Goal: Transaction & Acquisition: Purchase product/service

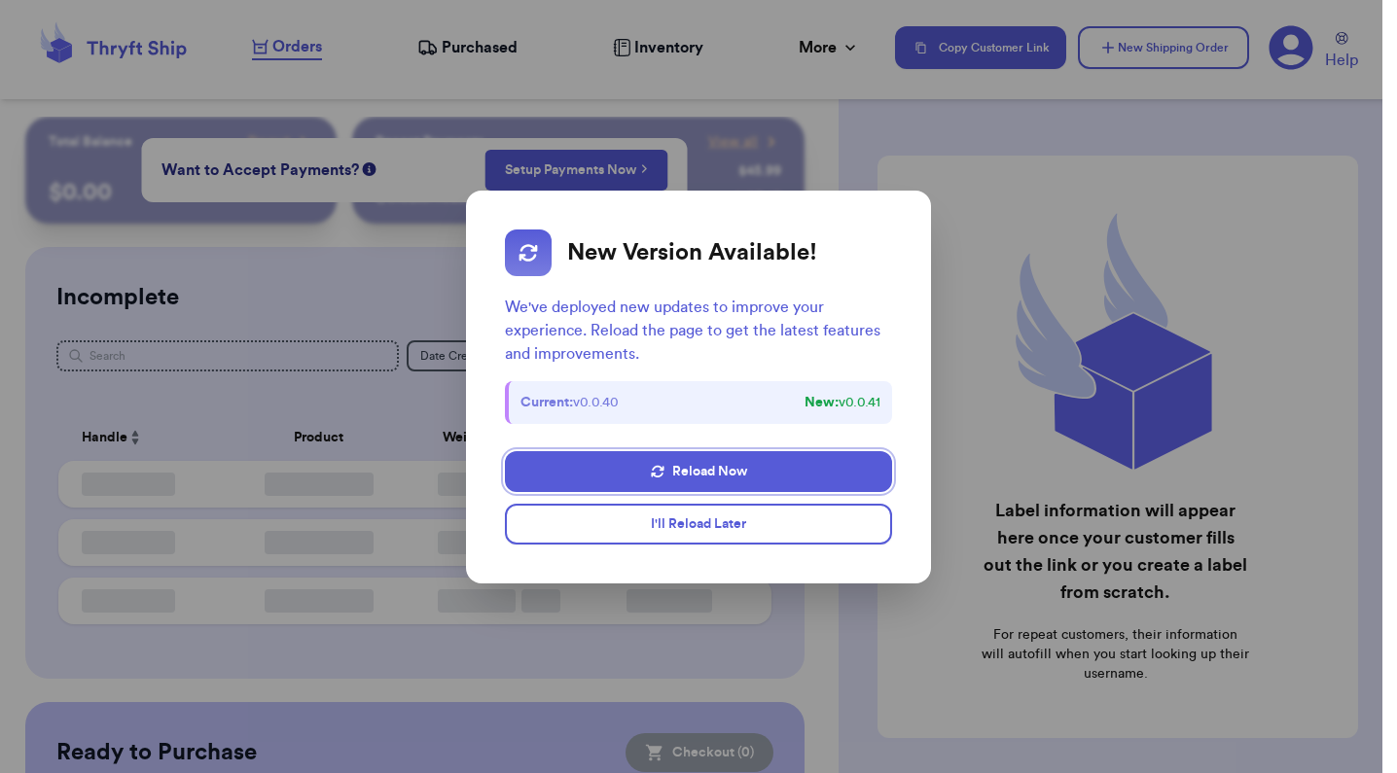
click at [647, 675] on dialog "New Version Available! We've deployed new updates to improve your experience. R…" at bounding box center [698, 386] width 1397 height 773
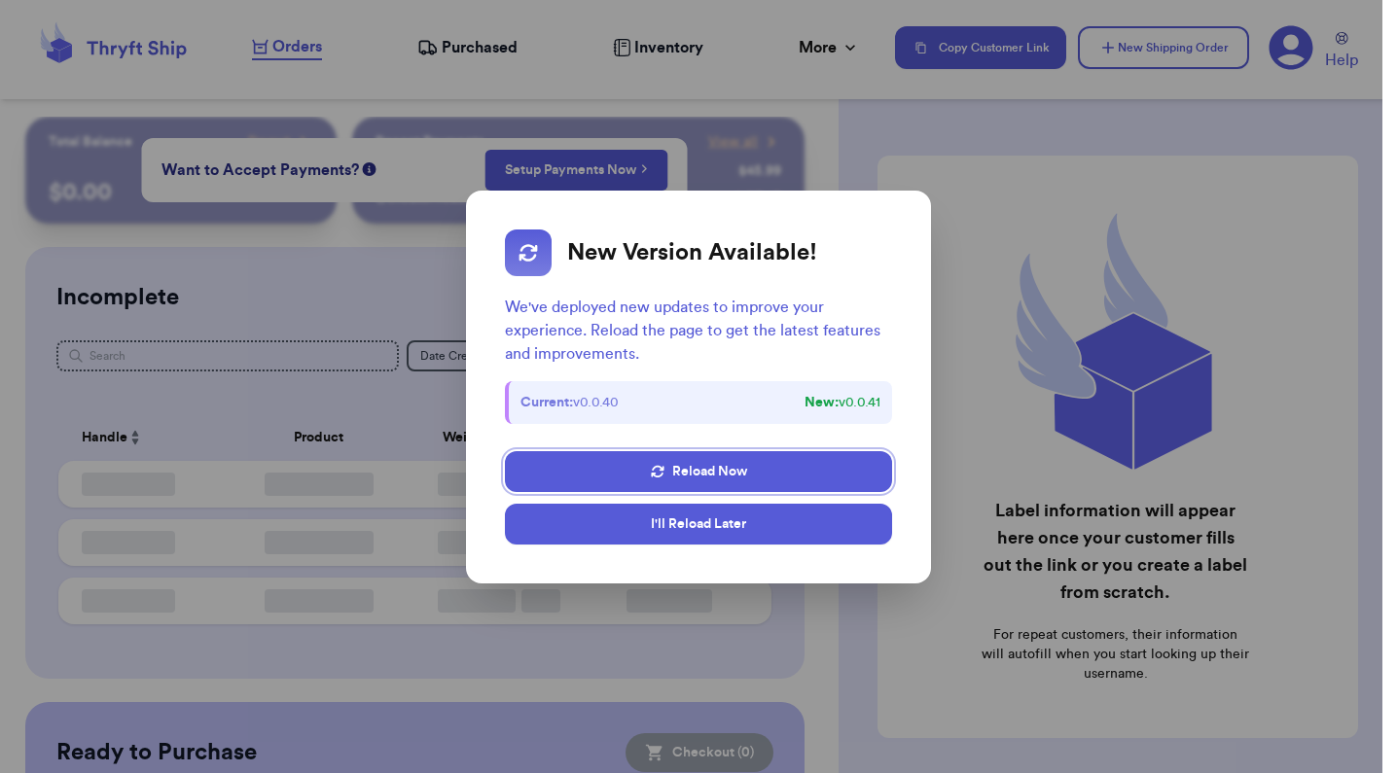
click at [689, 529] on button "I'll Reload Later" at bounding box center [699, 524] width 388 height 41
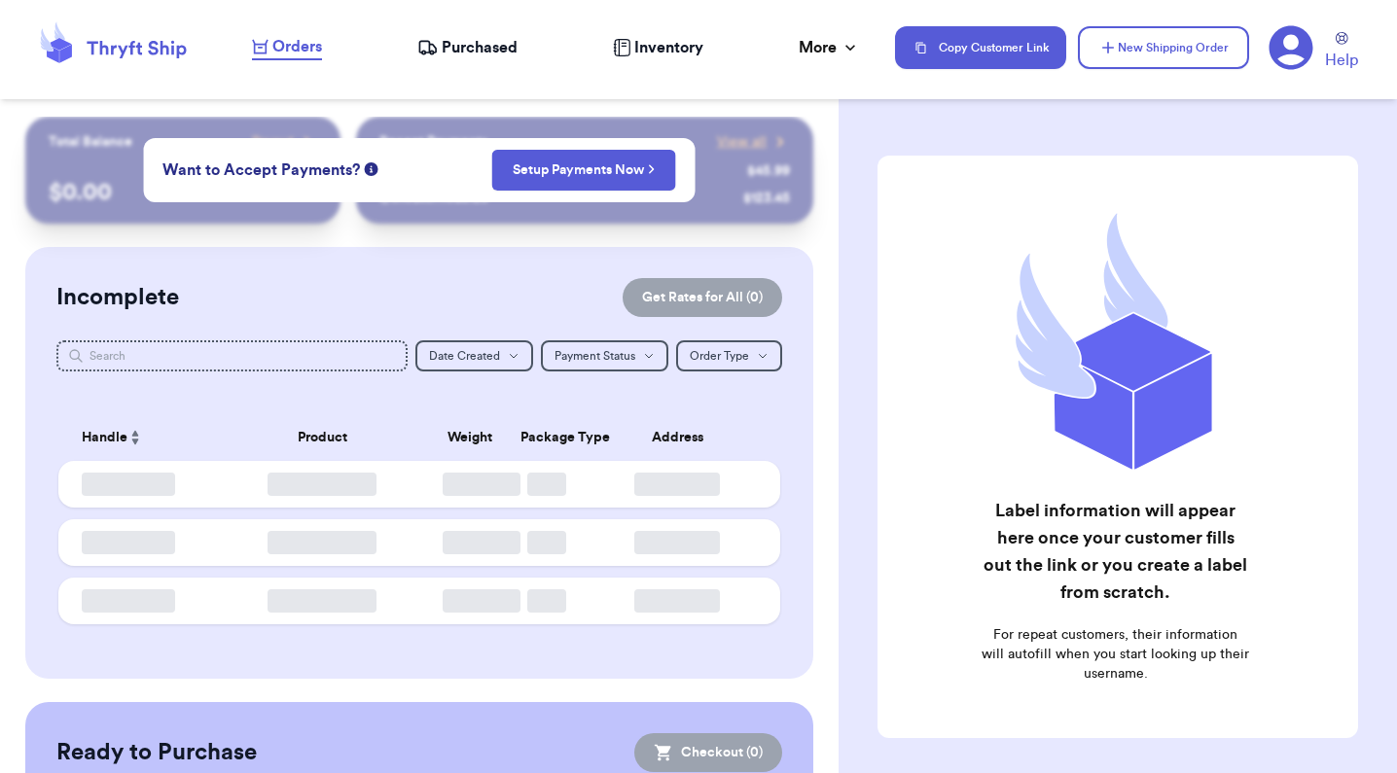
click at [287, 49] on span "Orders" at bounding box center [297, 46] width 50 height 23
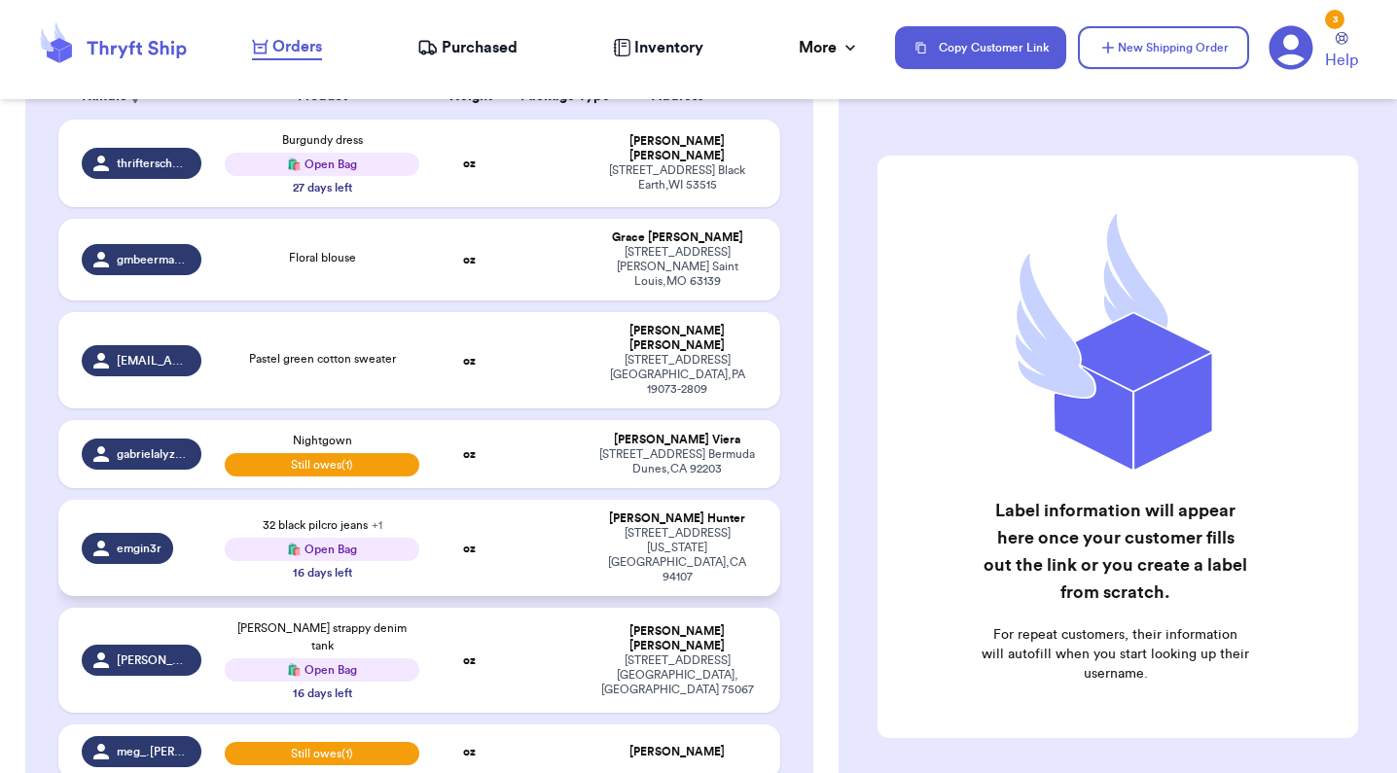
scroll to position [338, 0]
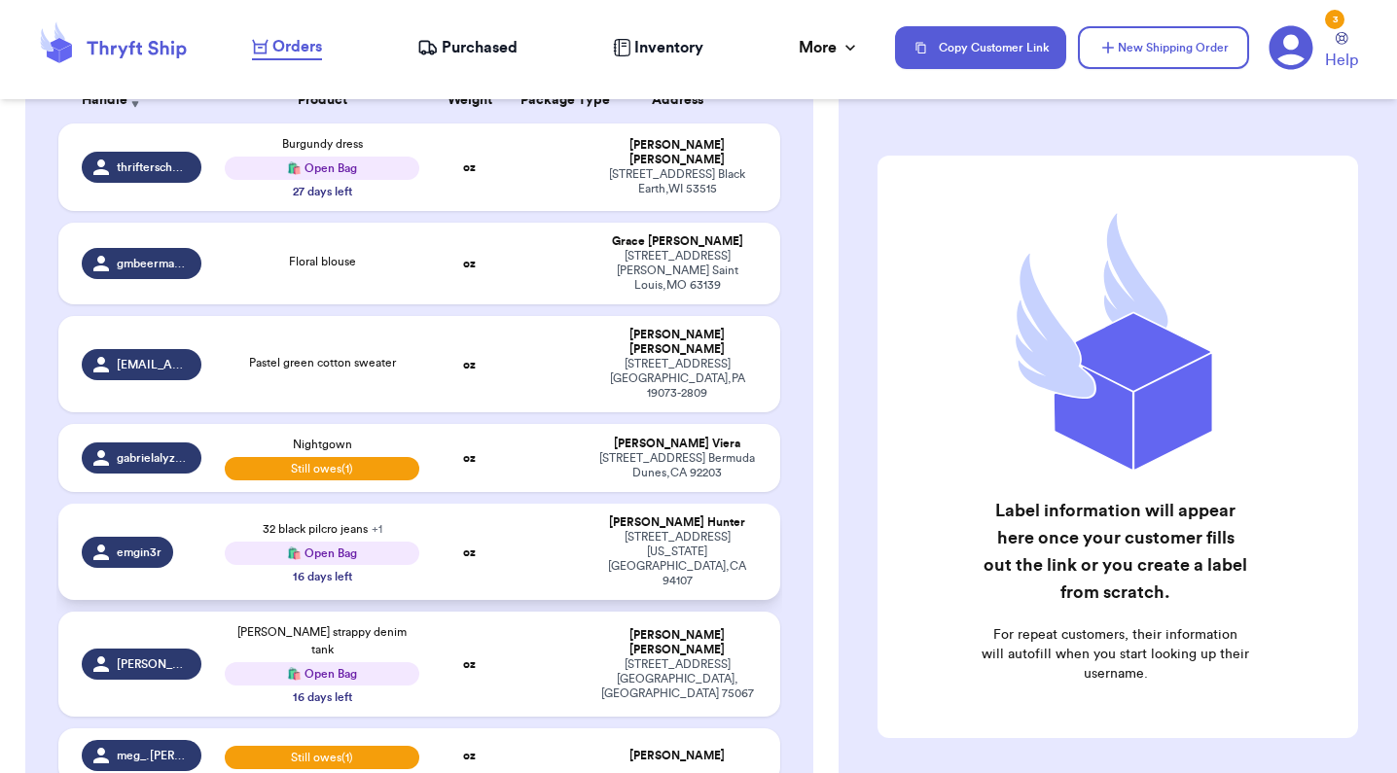
click at [525, 537] on td at bounding box center [548, 552] width 78 height 96
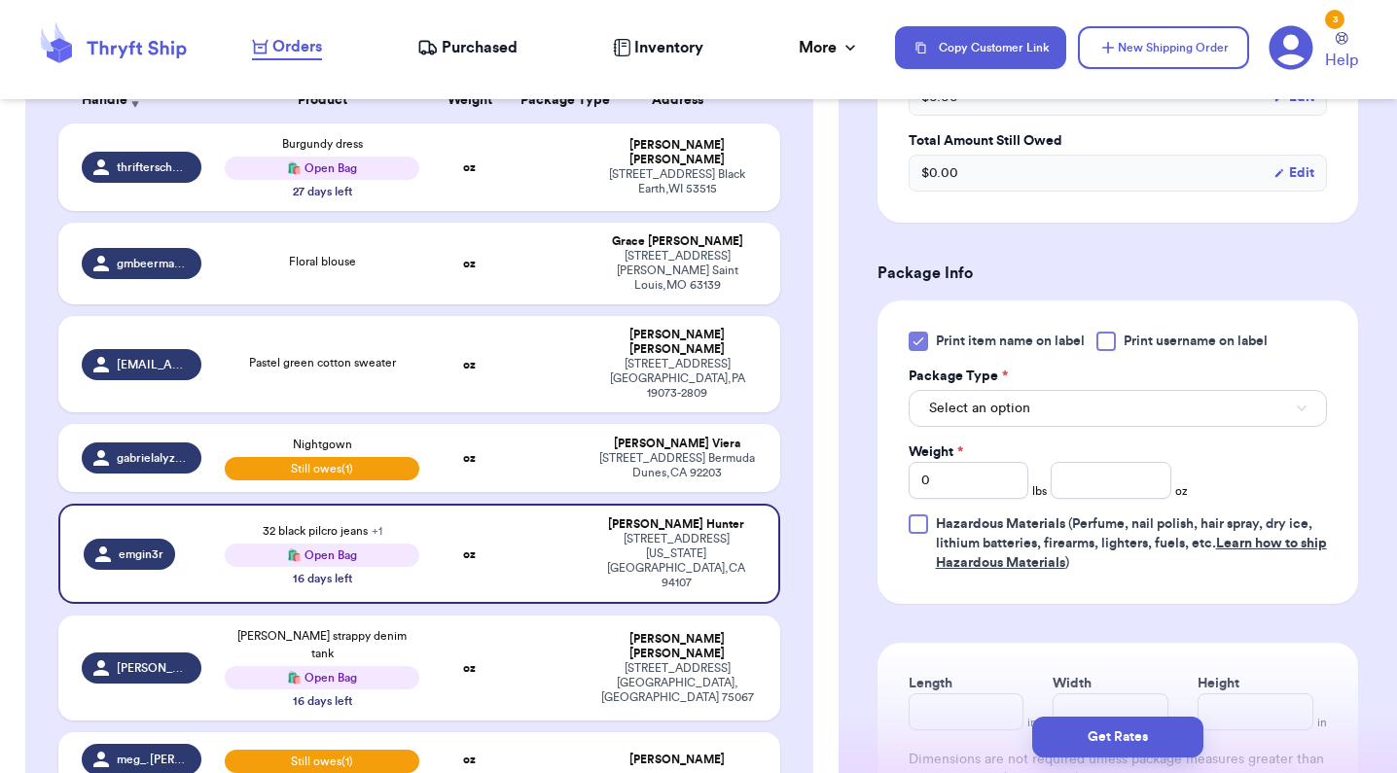
scroll to position [866, 0]
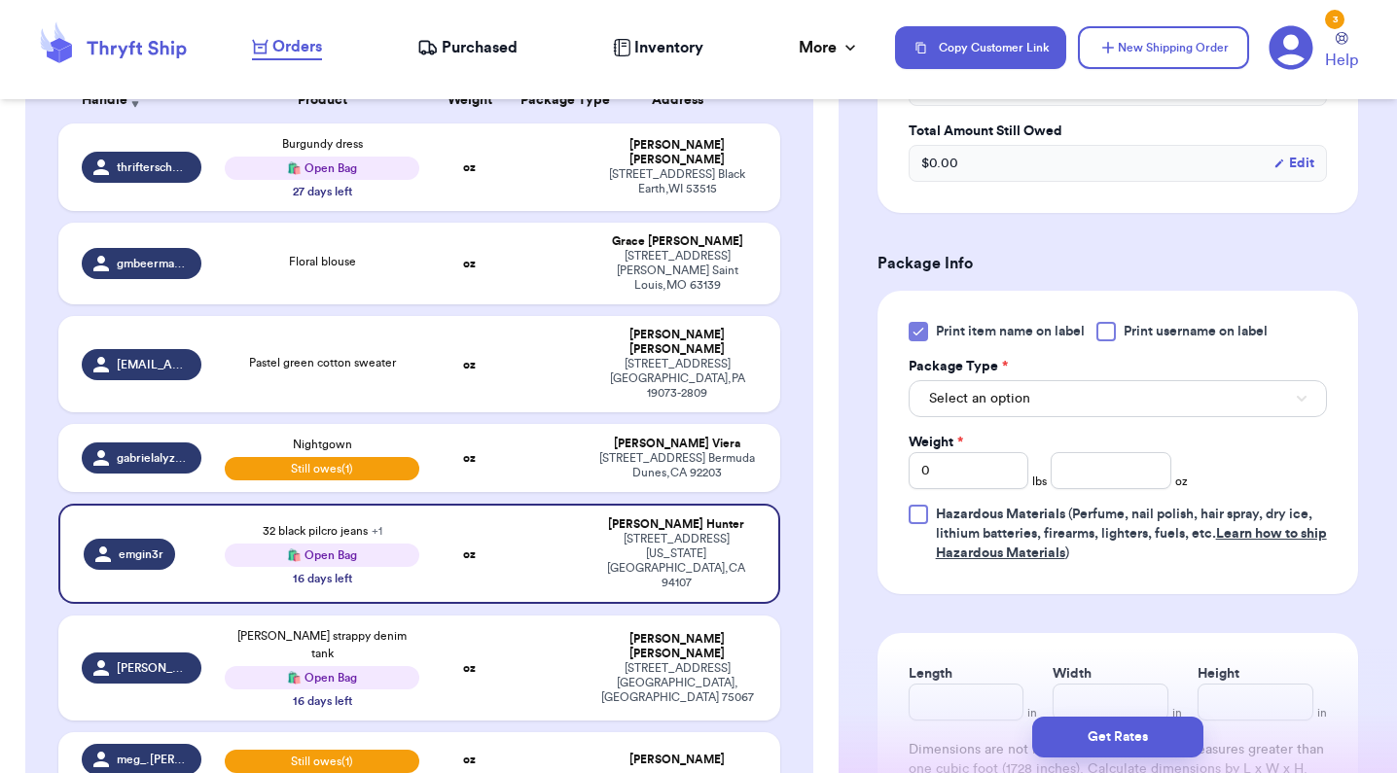
click at [1084, 380] on button "Select an option" at bounding box center [1118, 398] width 418 height 37
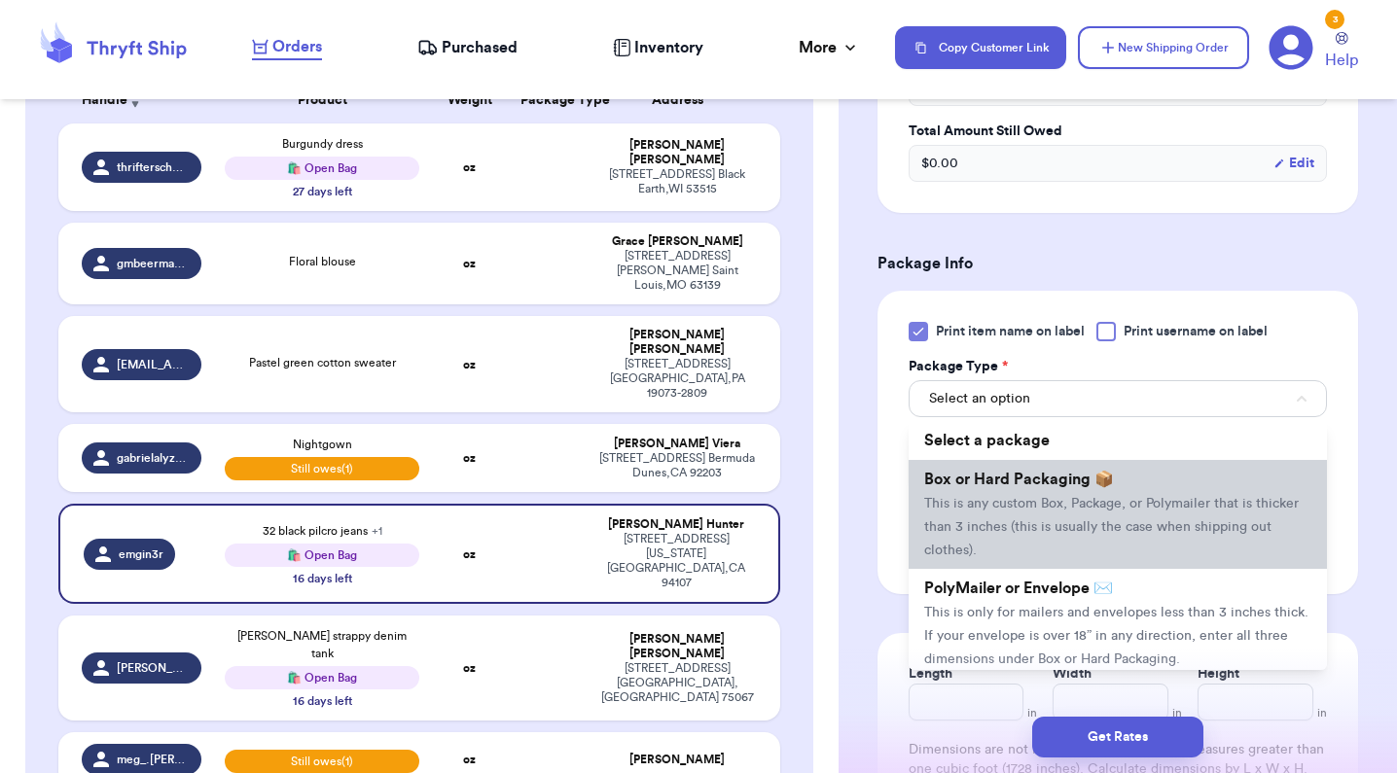
click at [1049, 472] on li "Box or Hard Packaging 📦 This is any custom Box, Package, or Polymailer that is …" at bounding box center [1118, 514] width 418 height 109
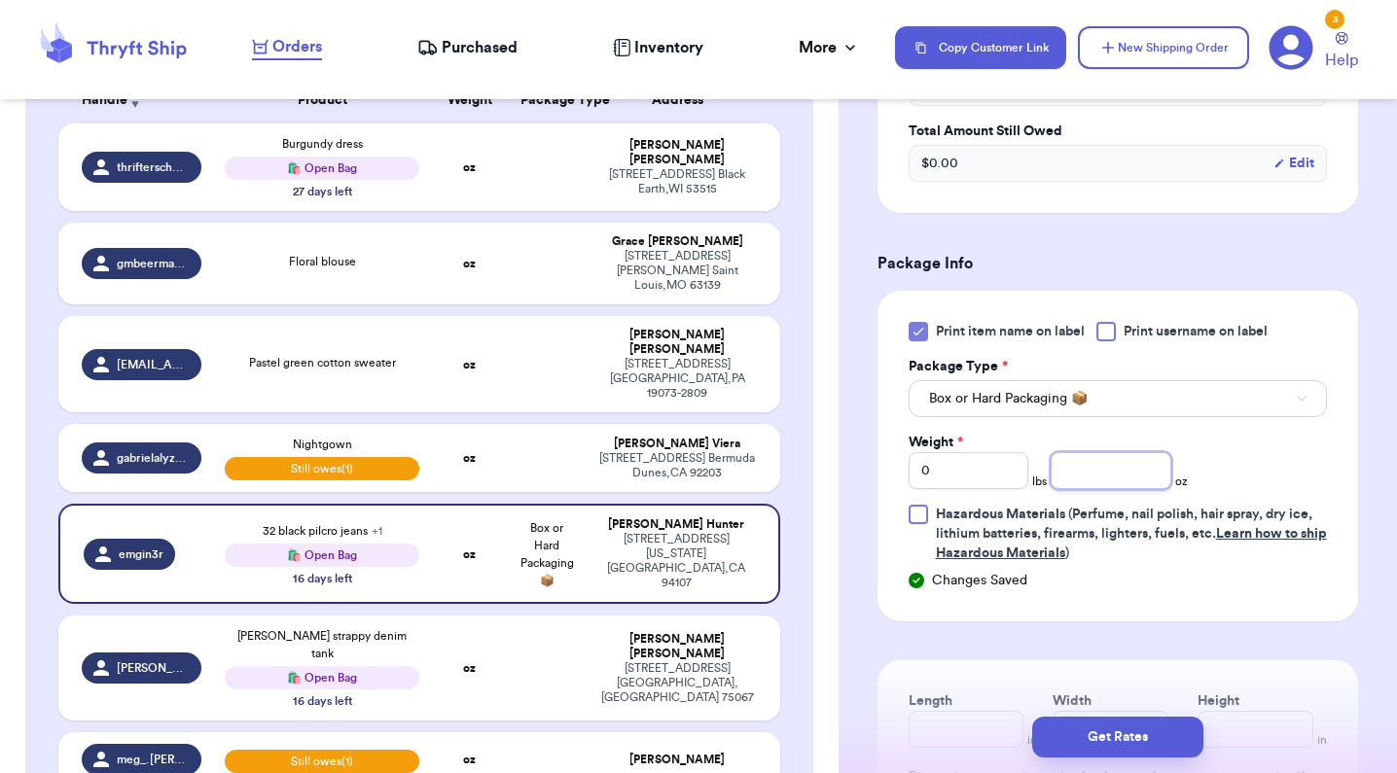
click at [1088, 462] on input "number" at bounding box center [1111, 470] width 120 height 37
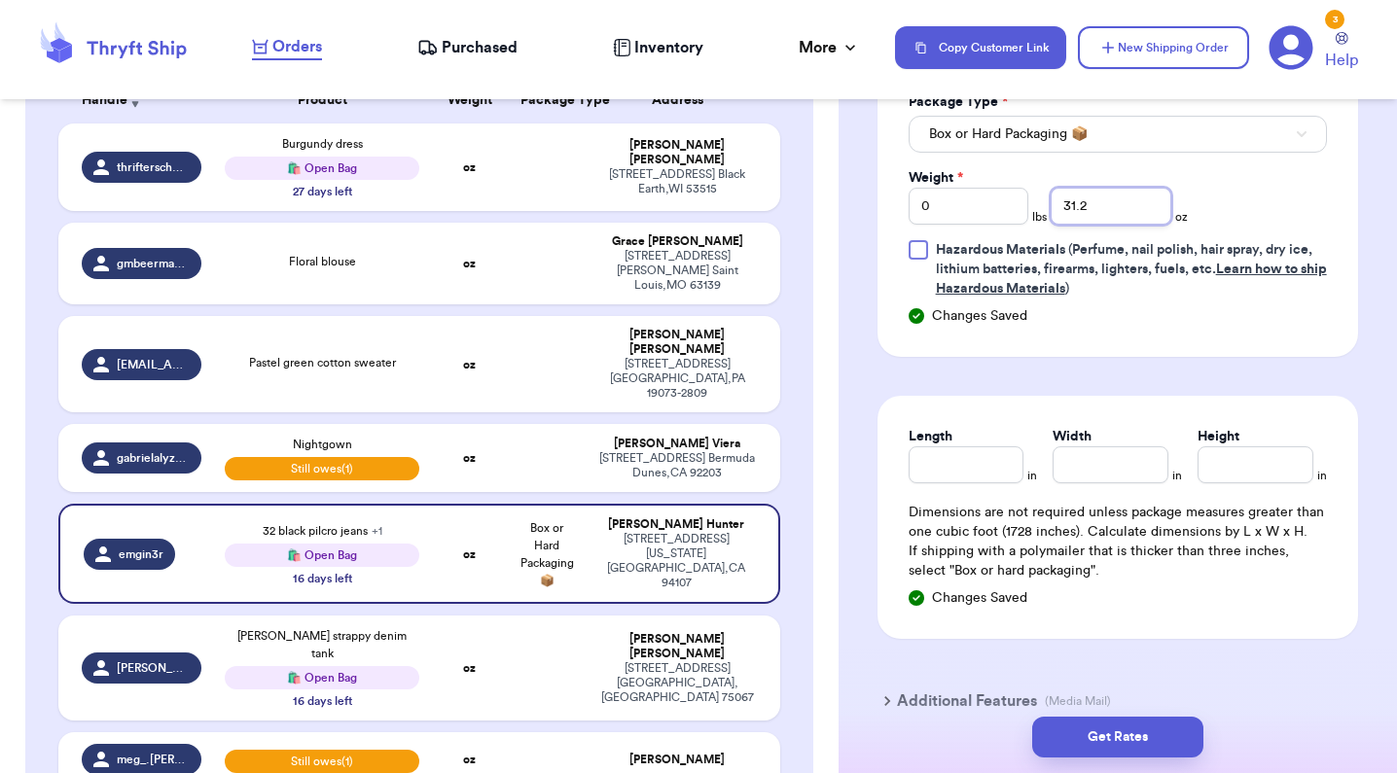
scroll to position [1163, 0]
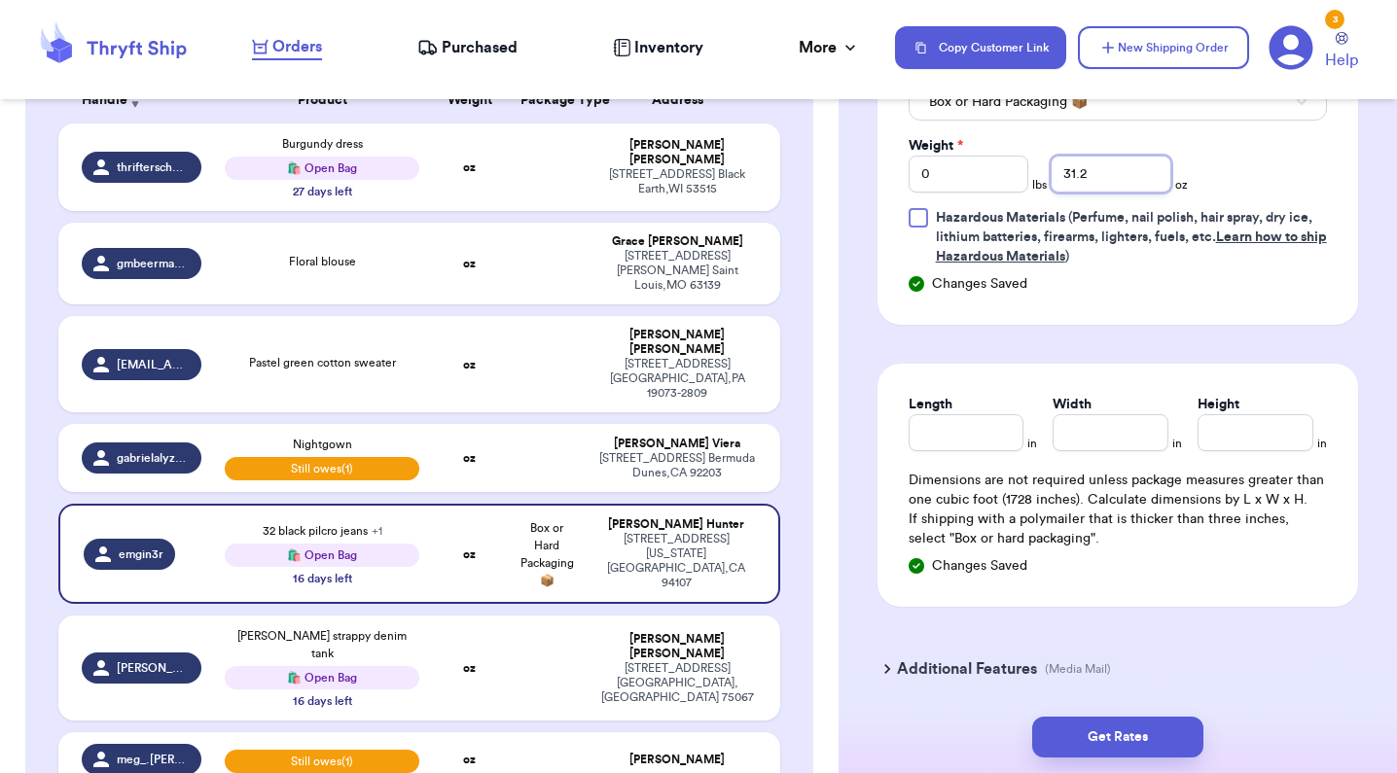
type input "31.2"
click at [981, 426] on input "Length" at bounding box center [967, 432] width 116 height 37
type input "9"
type input "10"
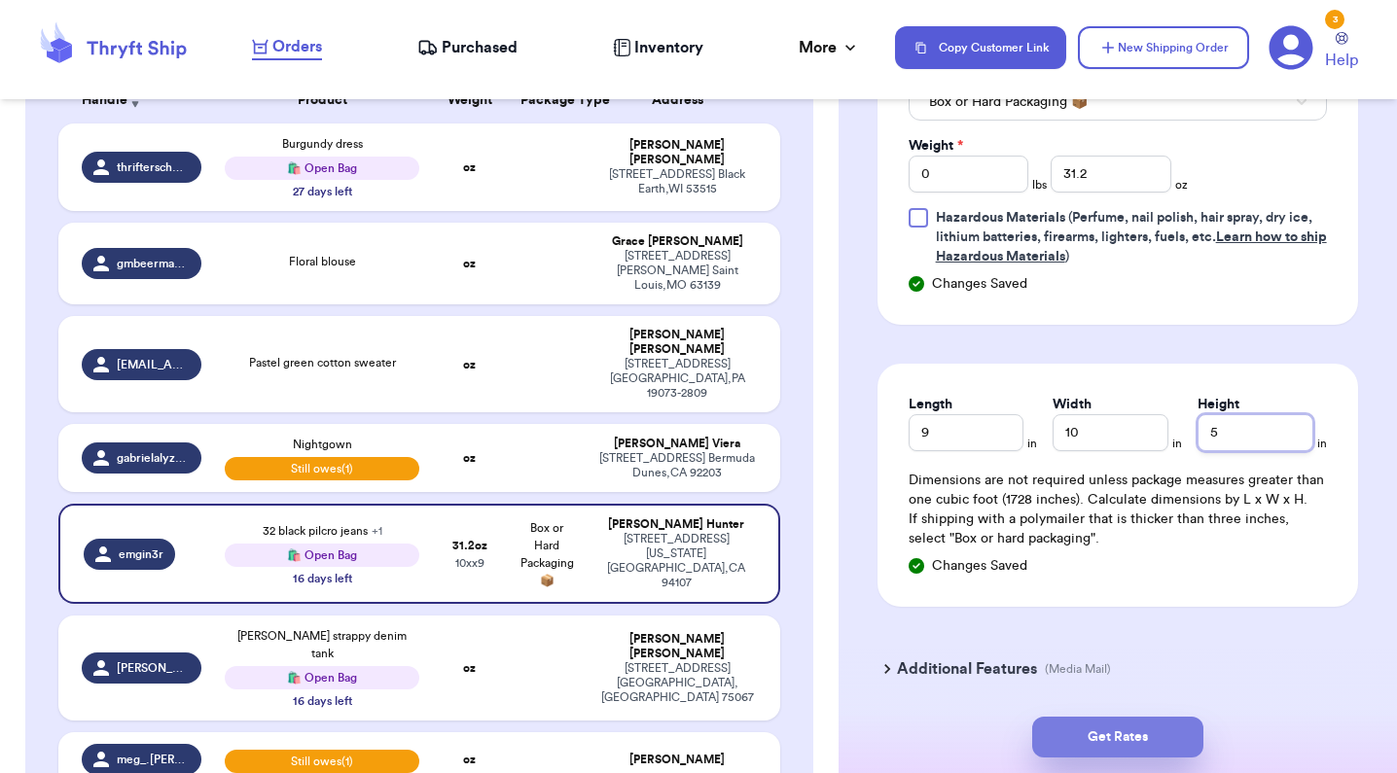
type input "5"
click at [1150, 735] on button "Get Rates" at bounding box center [1117, 737] width 171 height 41
type input "1"
type input "15.2"
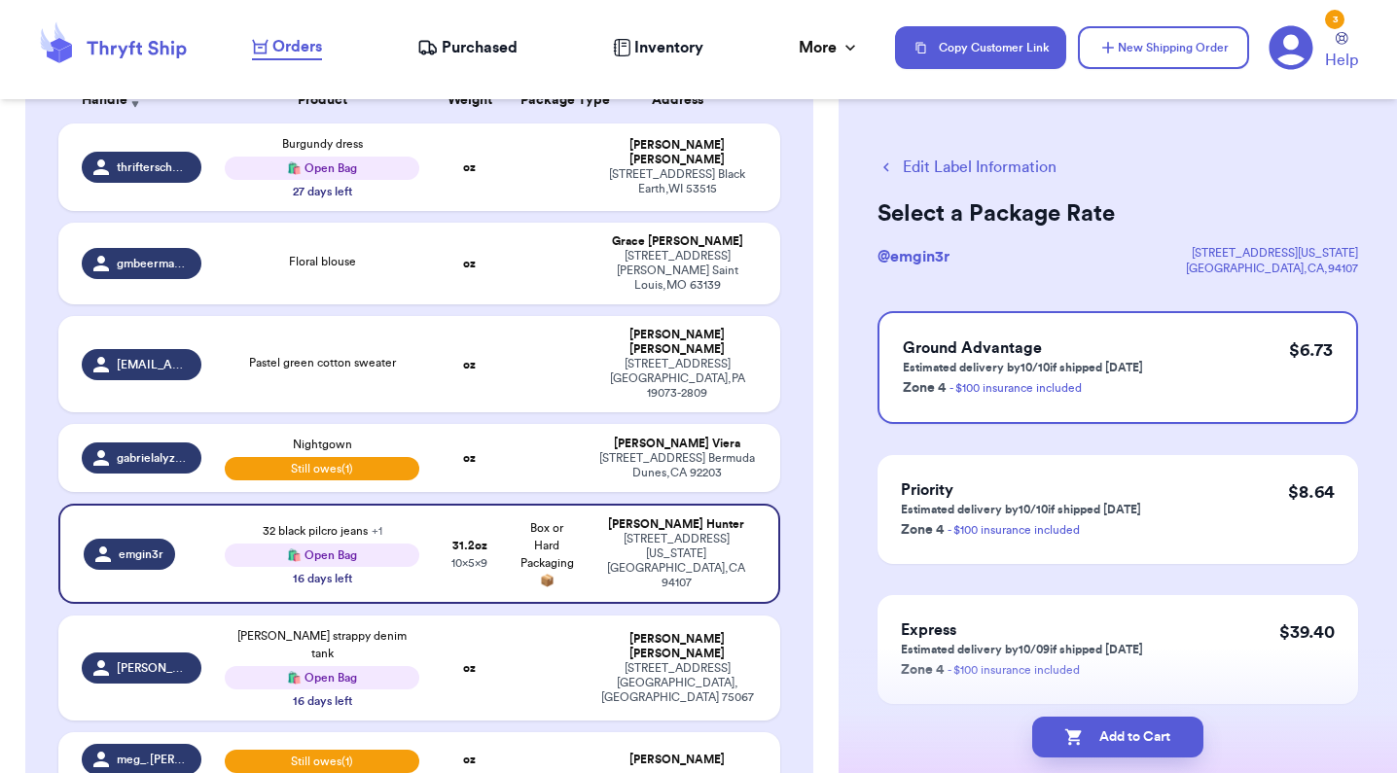
click at [1150, 735] on button "Add to Cart" at bounding box center [1117, 737] width 171 height 41
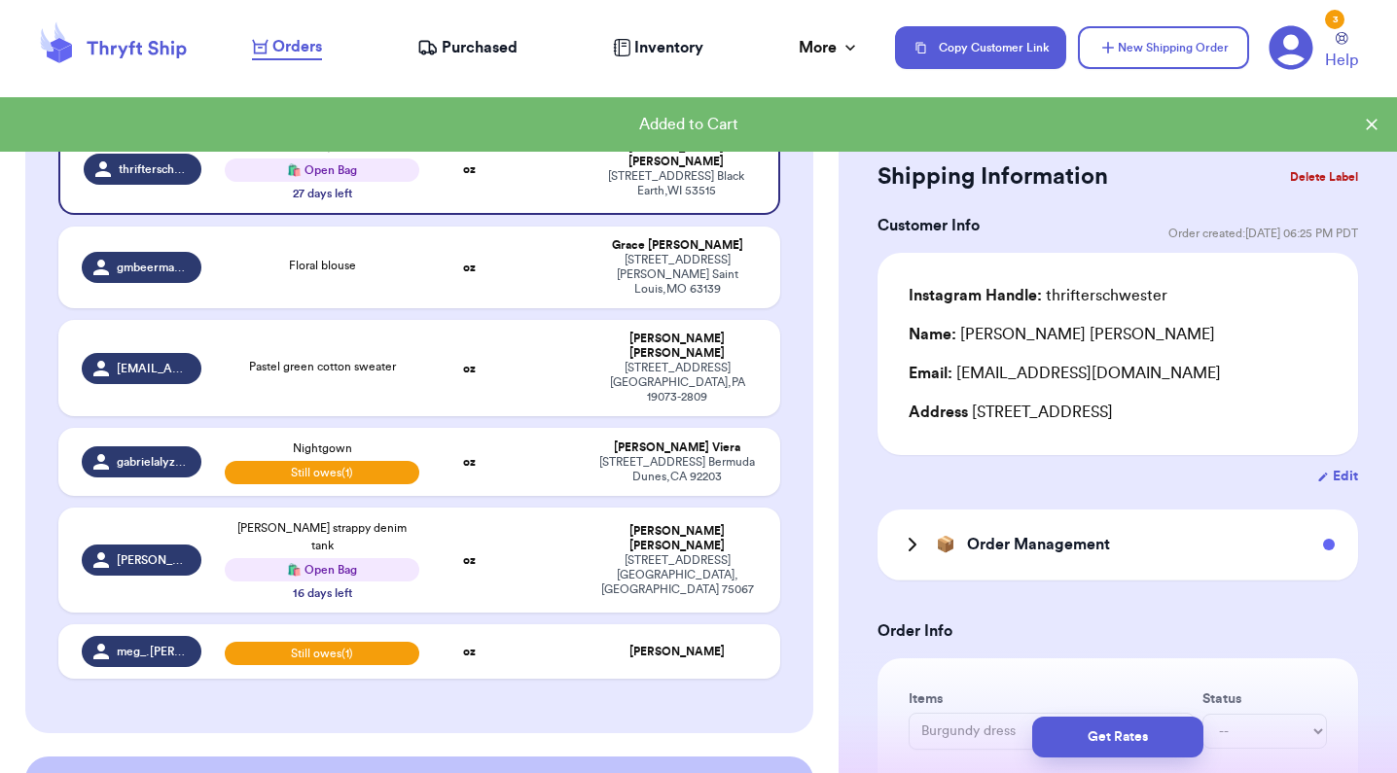
checkbox input "true"
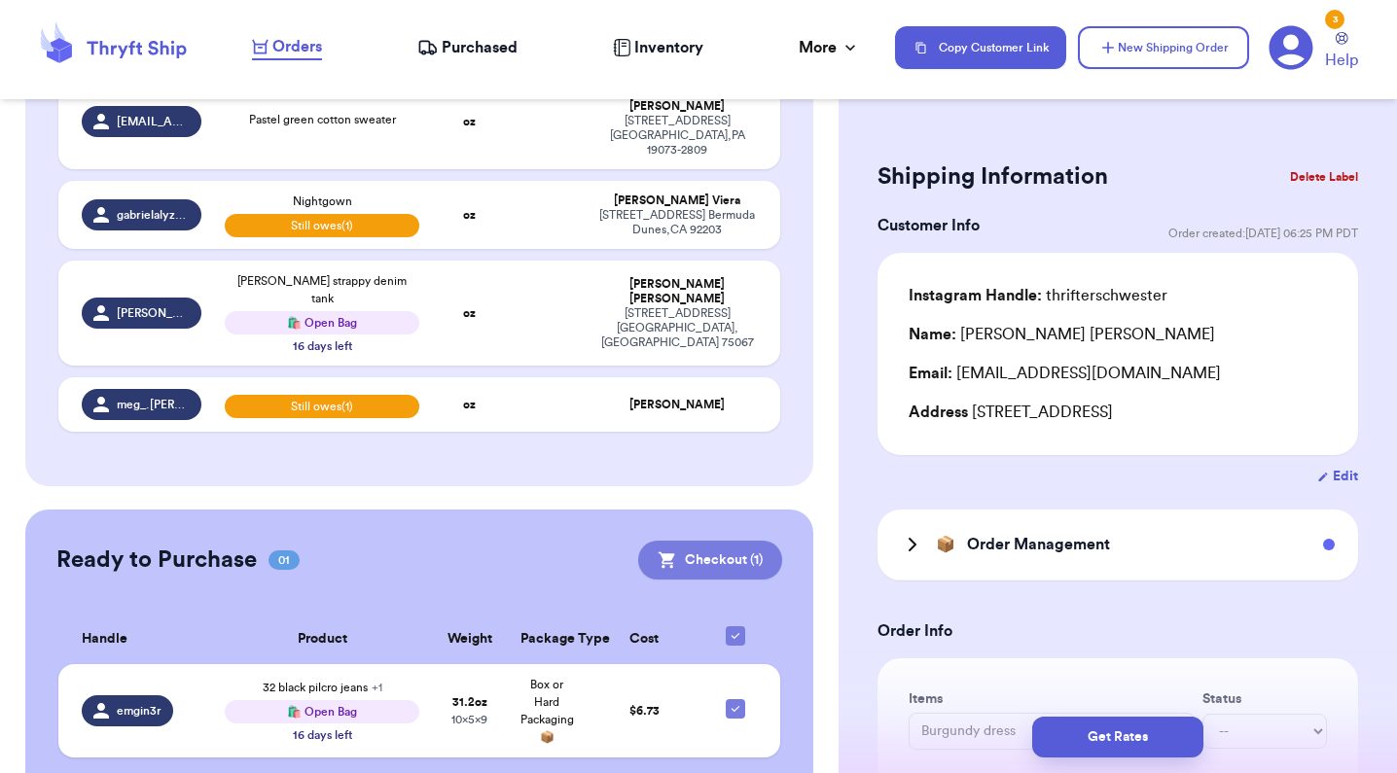
click at [718, 541] on button "Checkout ( 1 )" at bounding box center [710, 560] width 144 height 39
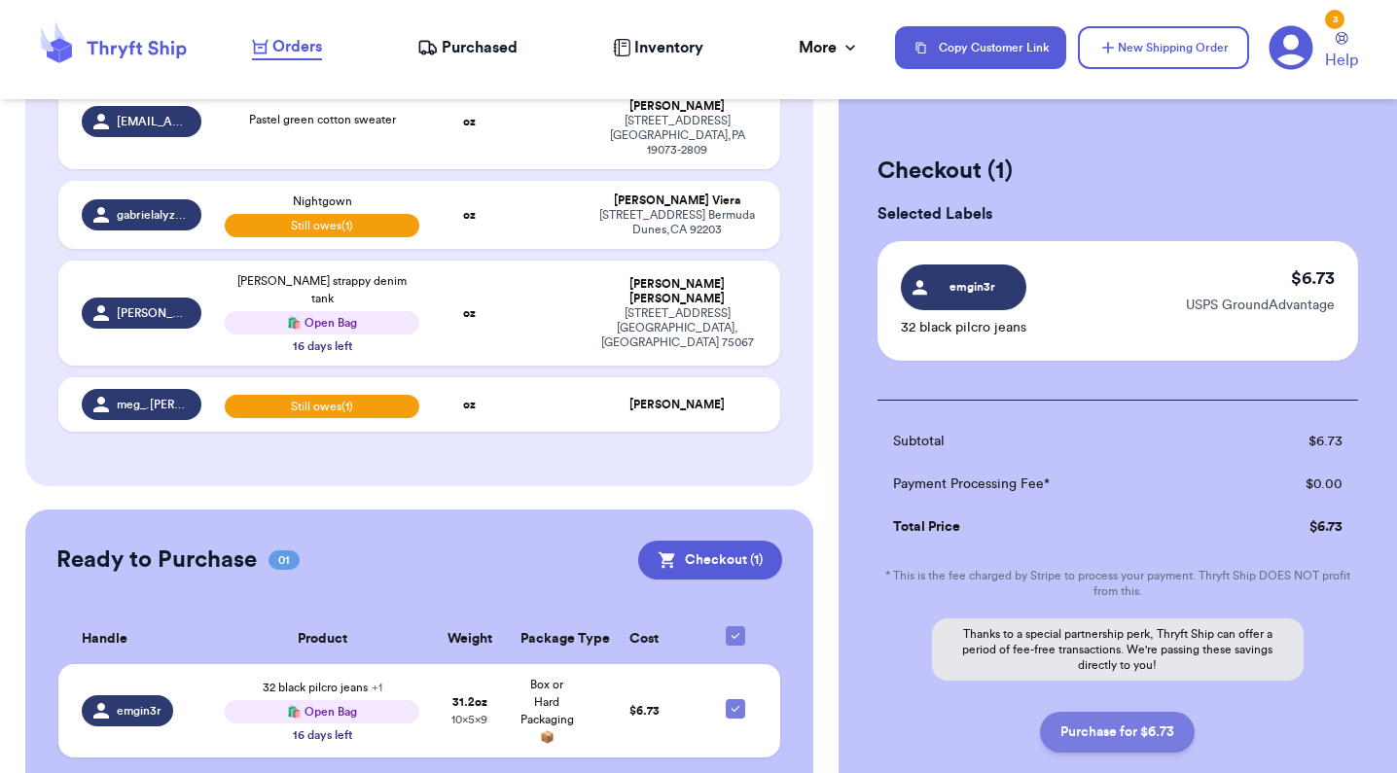
click at [1125, 717] on button "Purchase for $6.73" at bounding box center [1117, 732] width 155 height 41
checkbox input "false"
checkbox input "true"
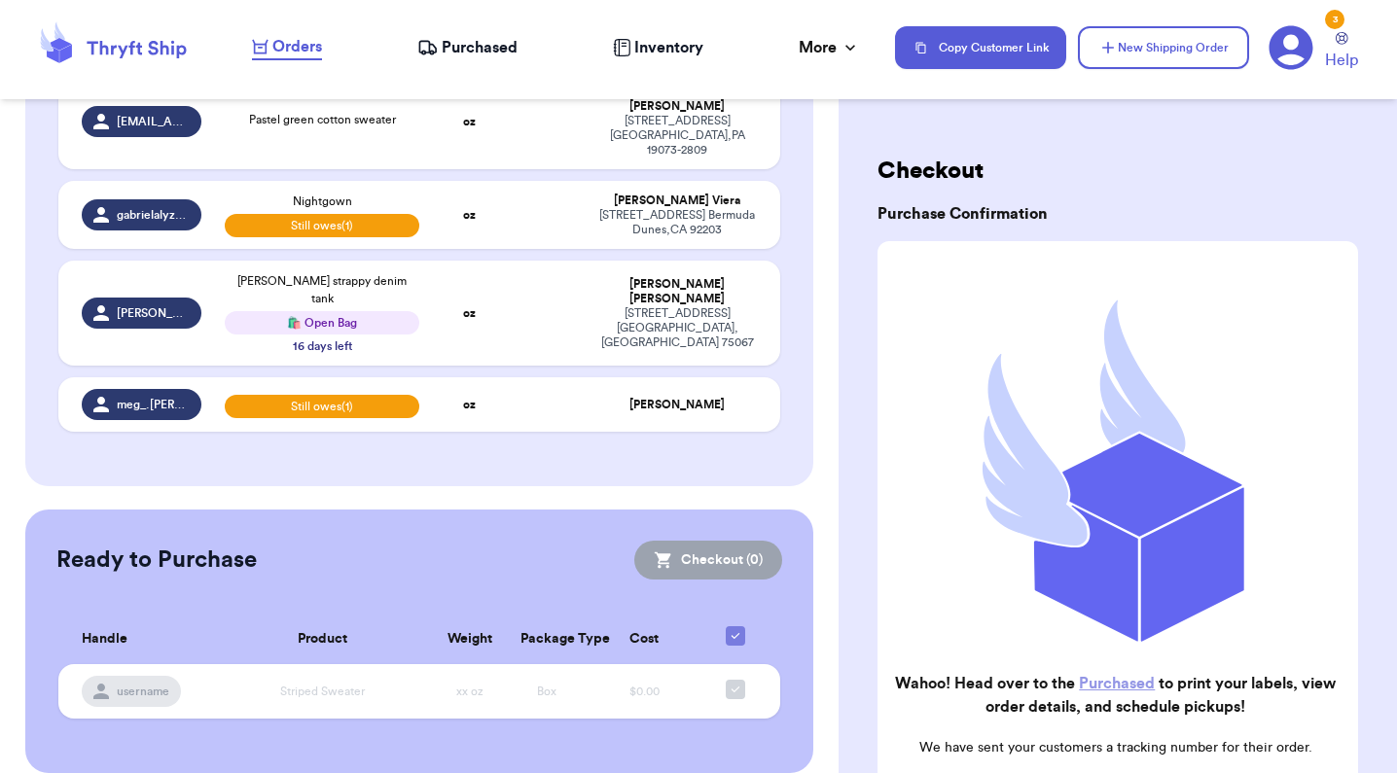
scroll to position [542, 0]
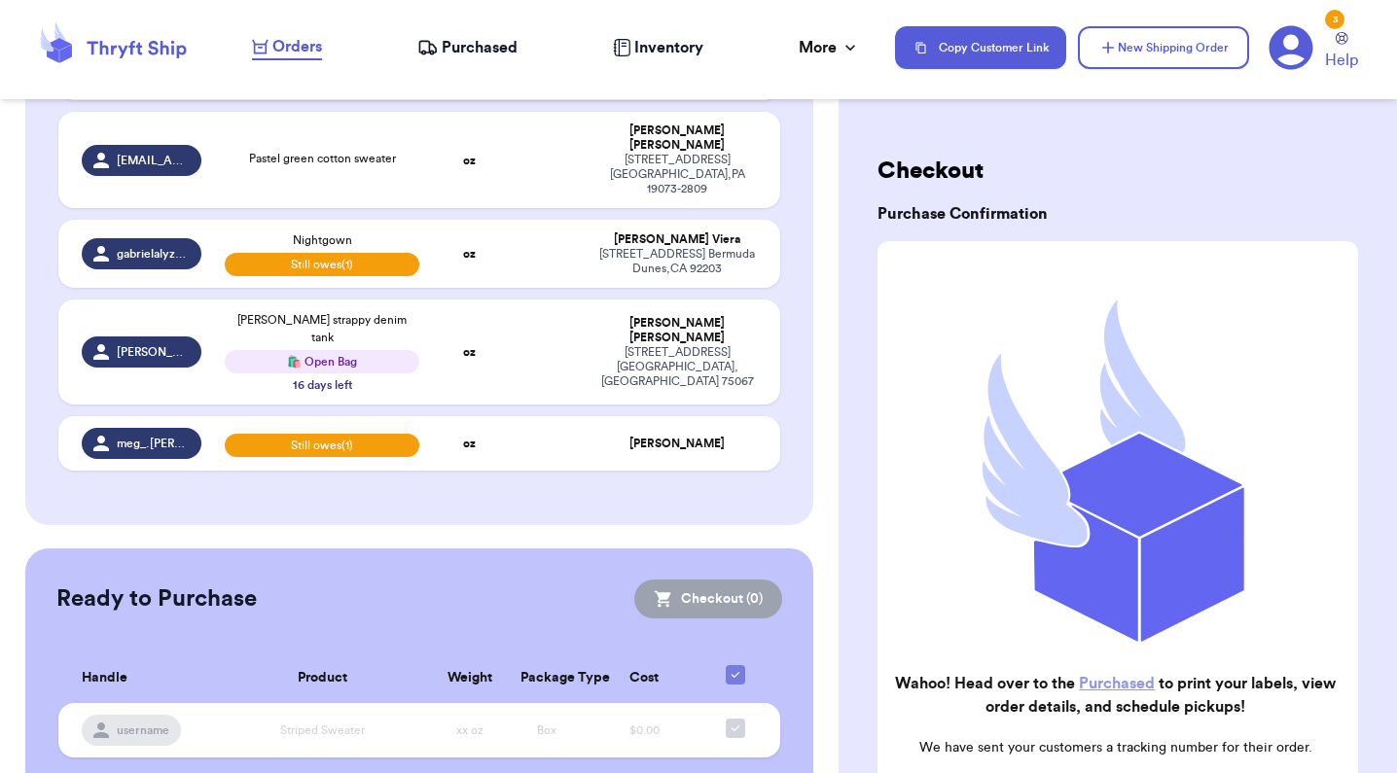
click at [501, 51] on span "Purchased" at bounding box center [480, 47] width 76 height 23
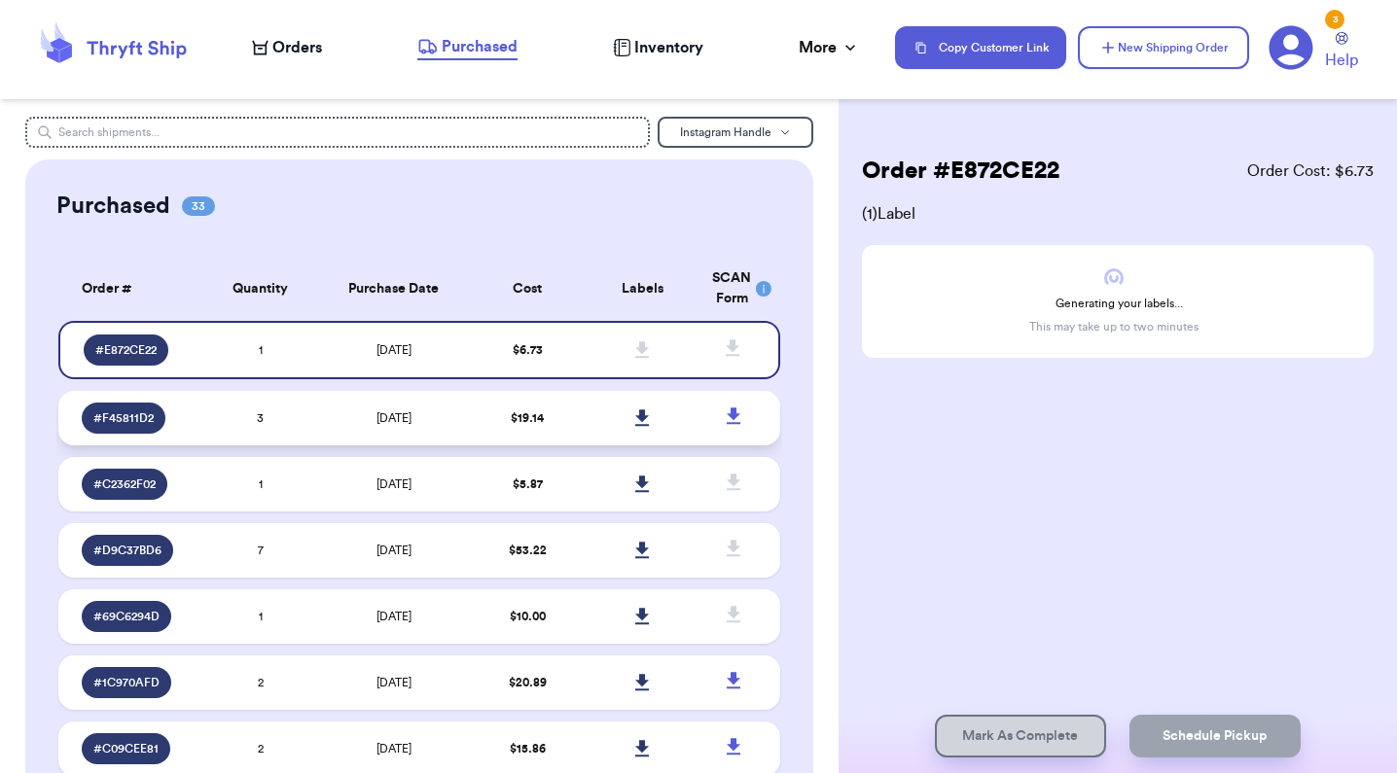
click at [318, 425] on td "[DATE]" at bounding box center [394, 418] width 152 height 54
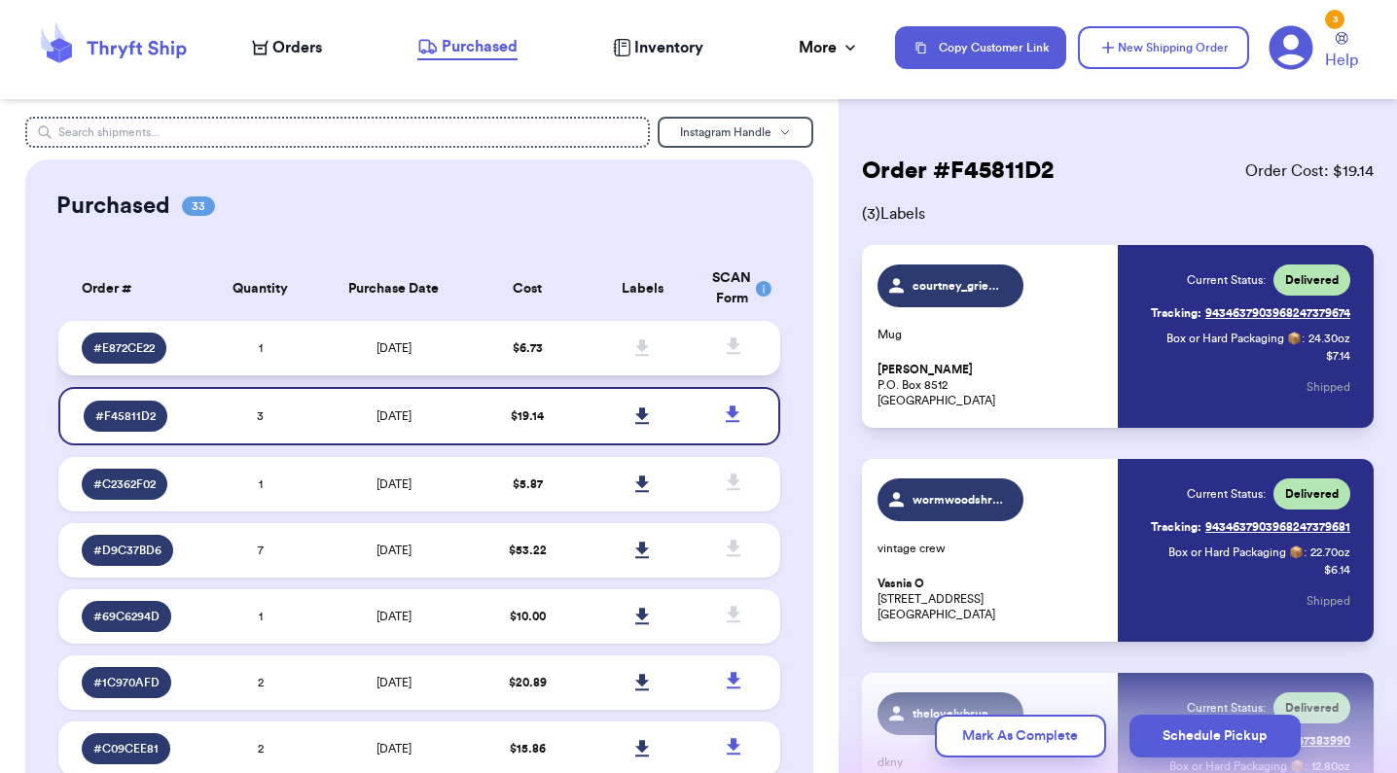
click at [324, 349] on td "[DATE]" at bounding box center [394, 348] width 152 height 54
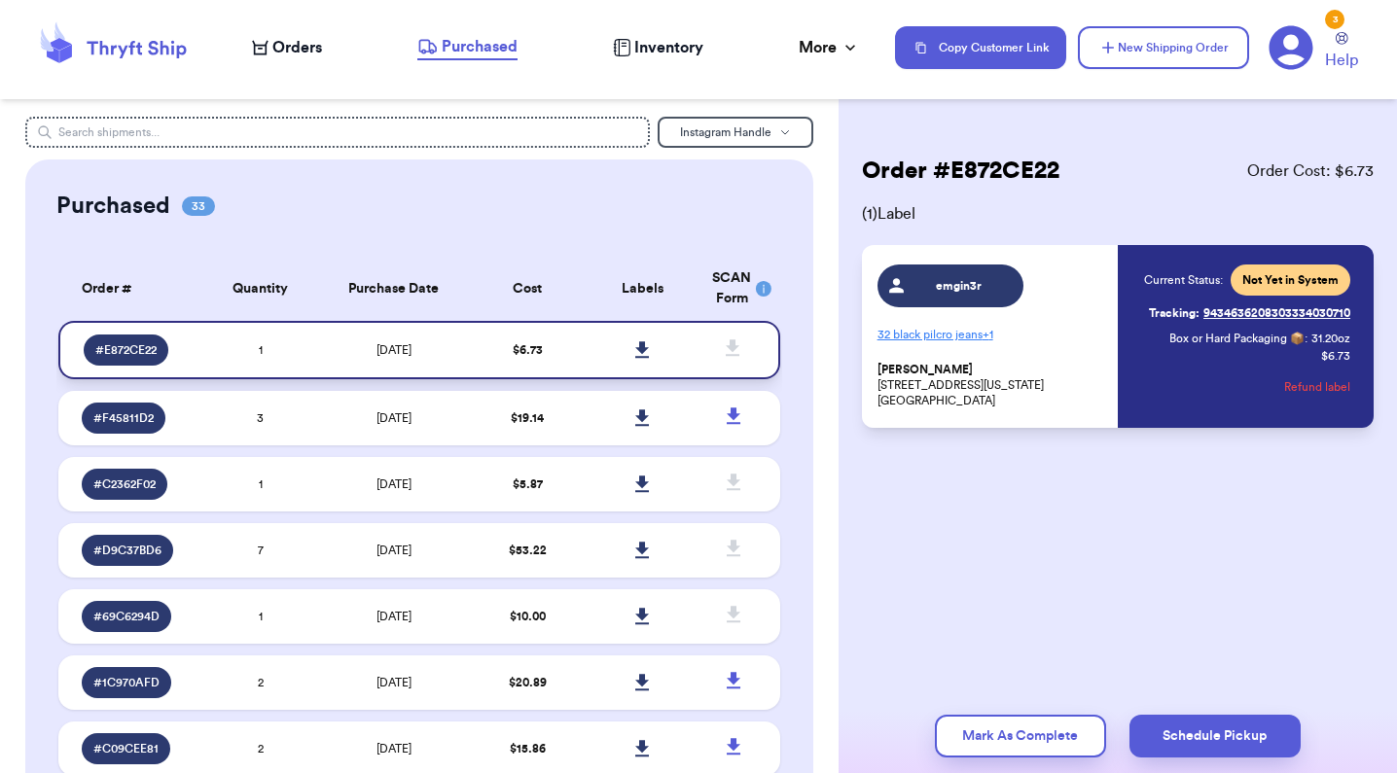
click at [635, 359] on icon at bounding box center [642, 350] width 15 height 18
